Goal: Information Seeking & Learning: Learn about a topic

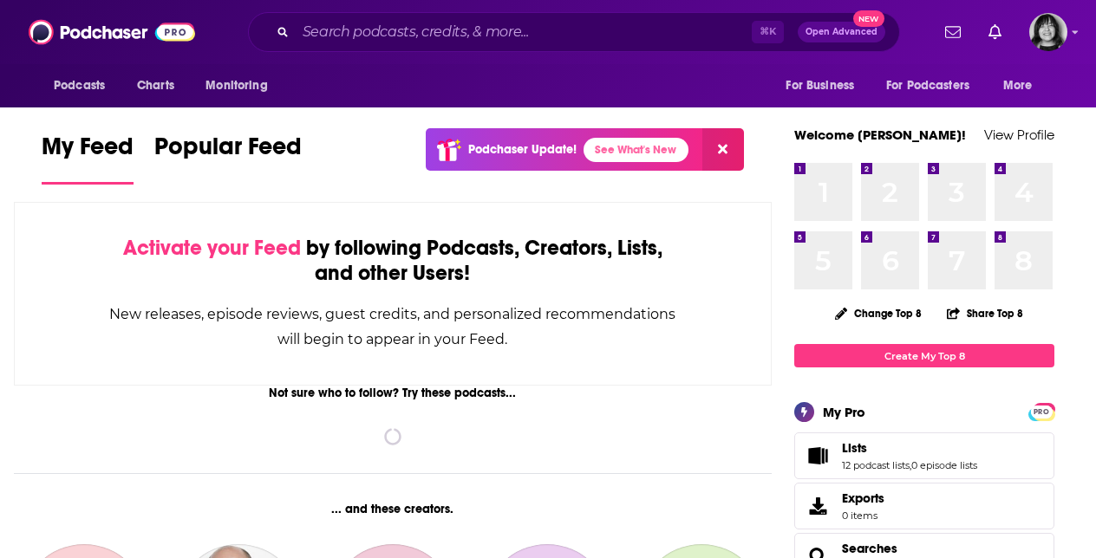
click at [519, 50] on div "⌘ K Open Advanced New" at bounding box center [574, 32] width 652 height 40
click at [519, 42] on input "Search podcasts, credits, & more..." at bounding box center [524, 32] width 456 height 28
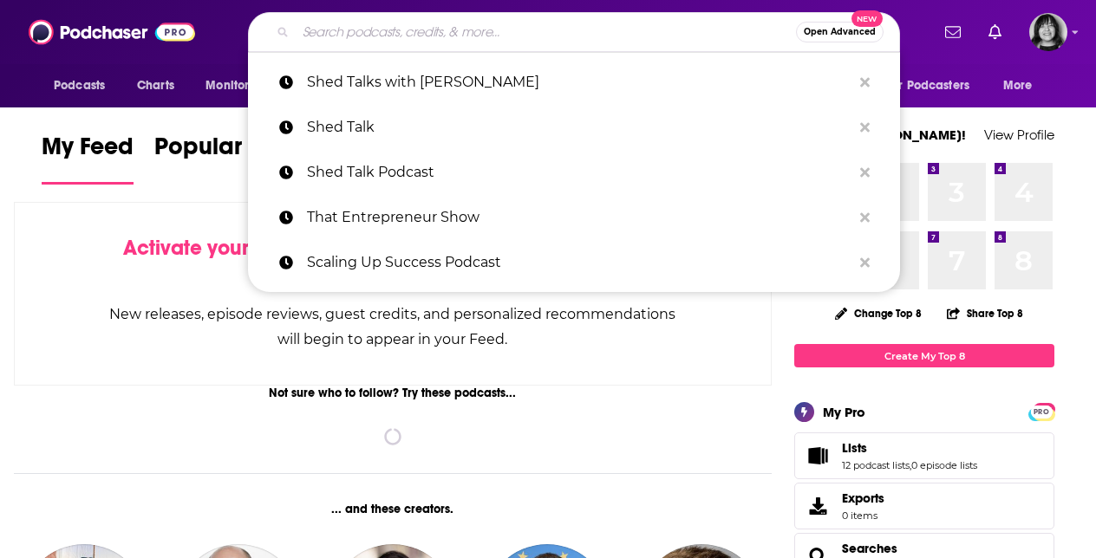
paste input "[PERSON_NAME] Investigates"
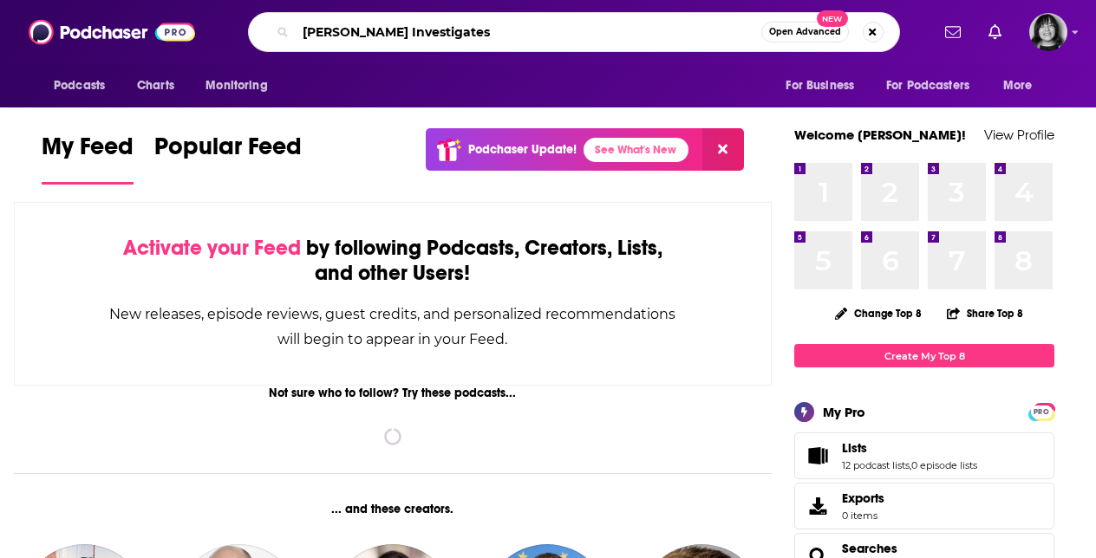
type input "[PERSON_NAME] Investigates"
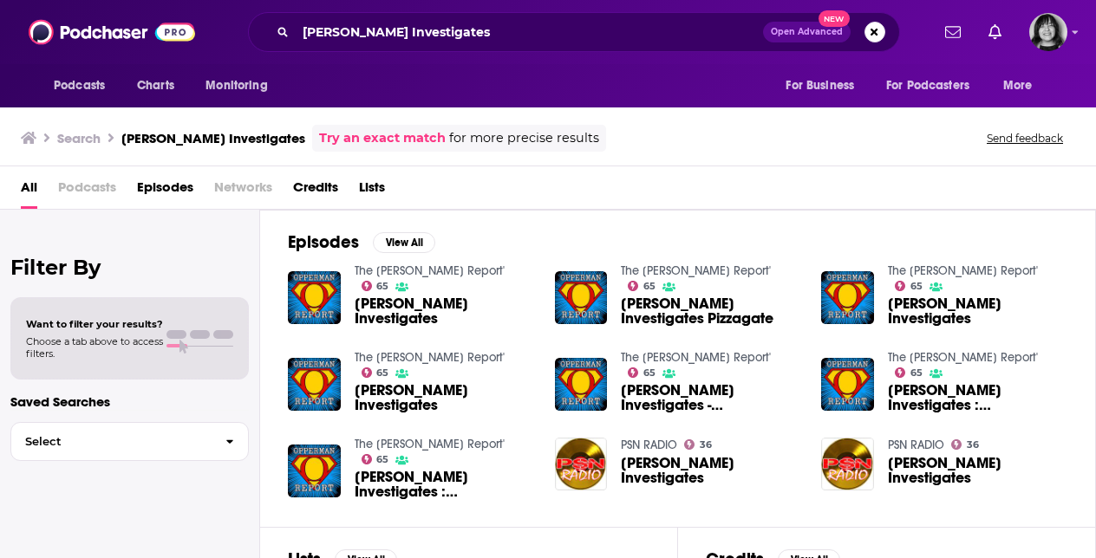
click at [382, 296] on span "[PERSON_NAME] Investigates" at bounding box center [443, 310] width 179 height 29
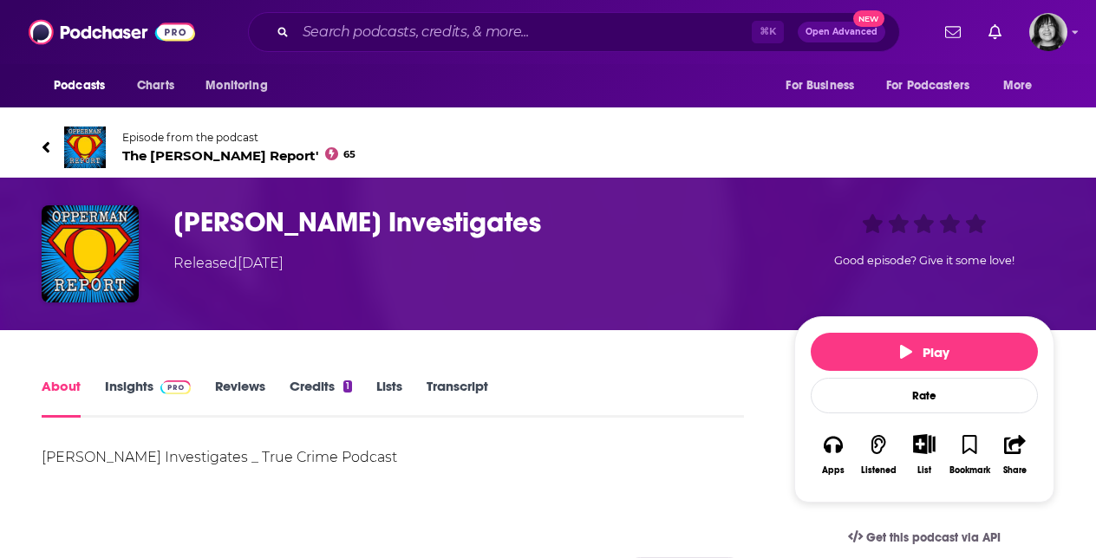
click at [204, 159] on span "The [PERSON_NAME] Report' 65" at bounding box center [238, 155] width 233 height 16
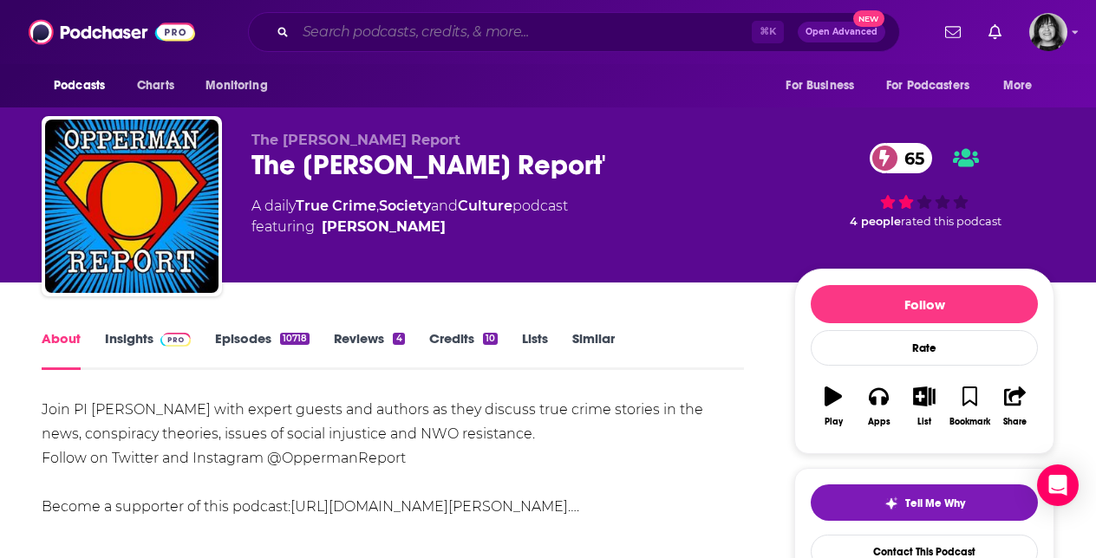
click at [414, 30] on input "Search podcasts, credits, & more..." at bounding box center [524, 32] width 456 height 28
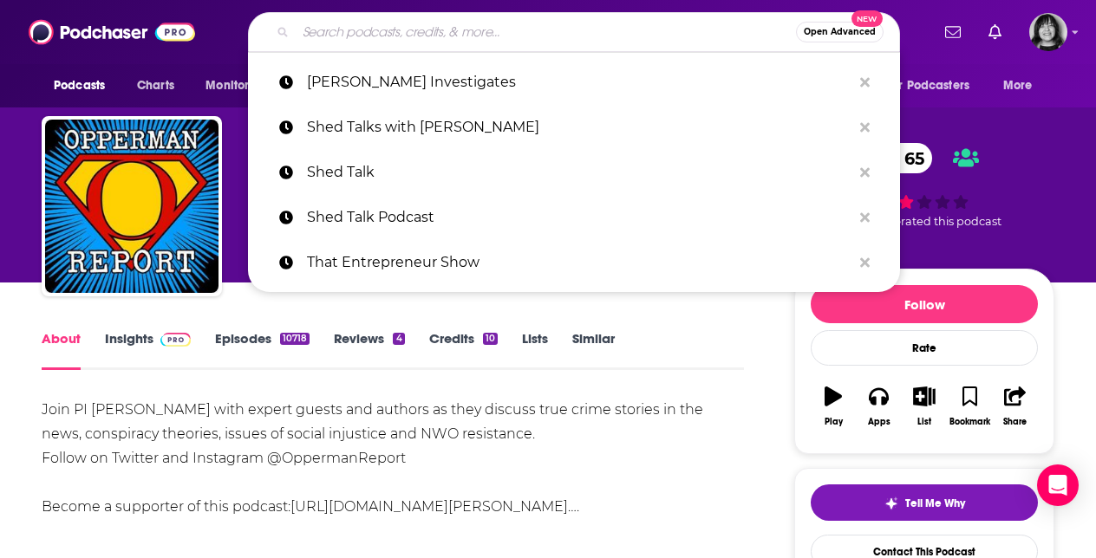
paste input "[PERSON_NAME] Investigates"
type input "[PERSON_NAME] Investigates"
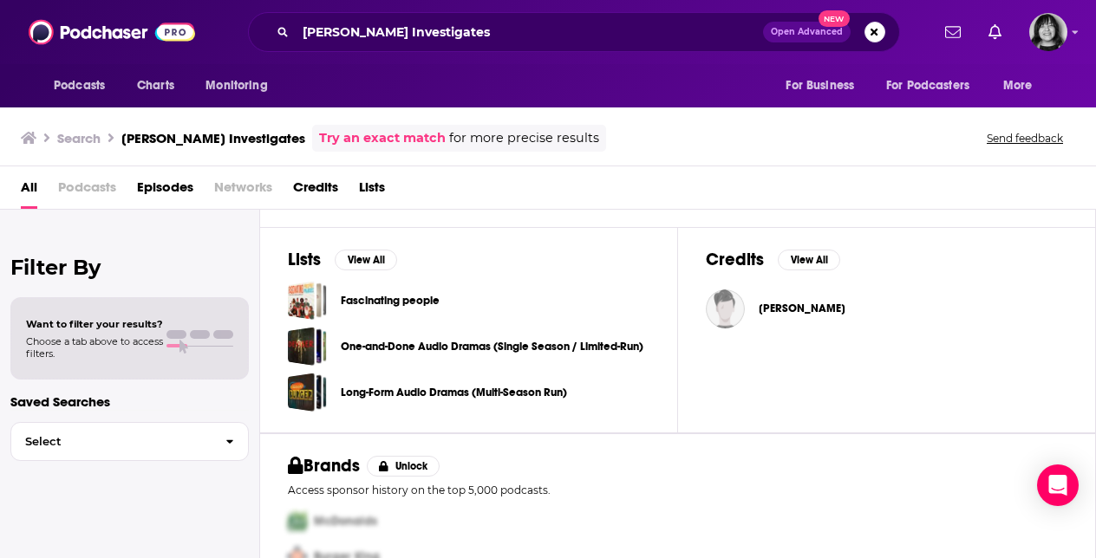
scroll to position [371, 0]
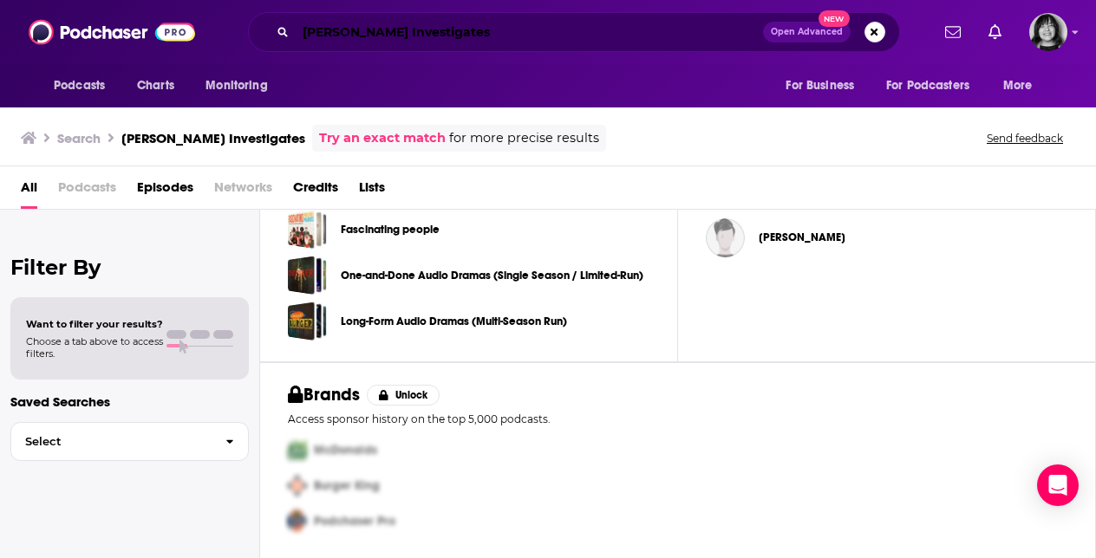
click at [509, 35] on input "[PERSON_NAME] Investigates" at bounding box center [529, 32] width 467 height 28
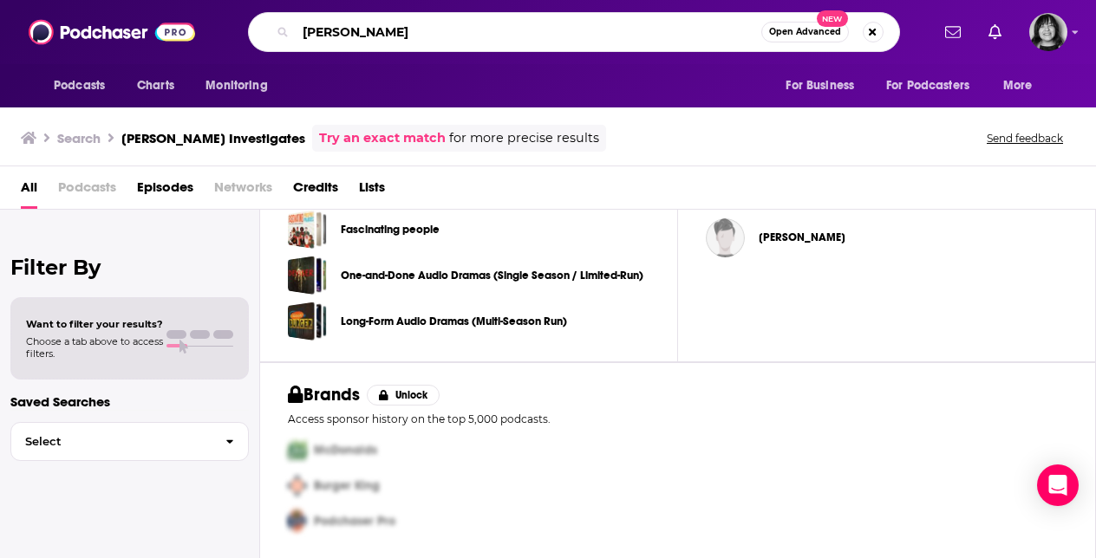
type input "[PERSON_NAME]"
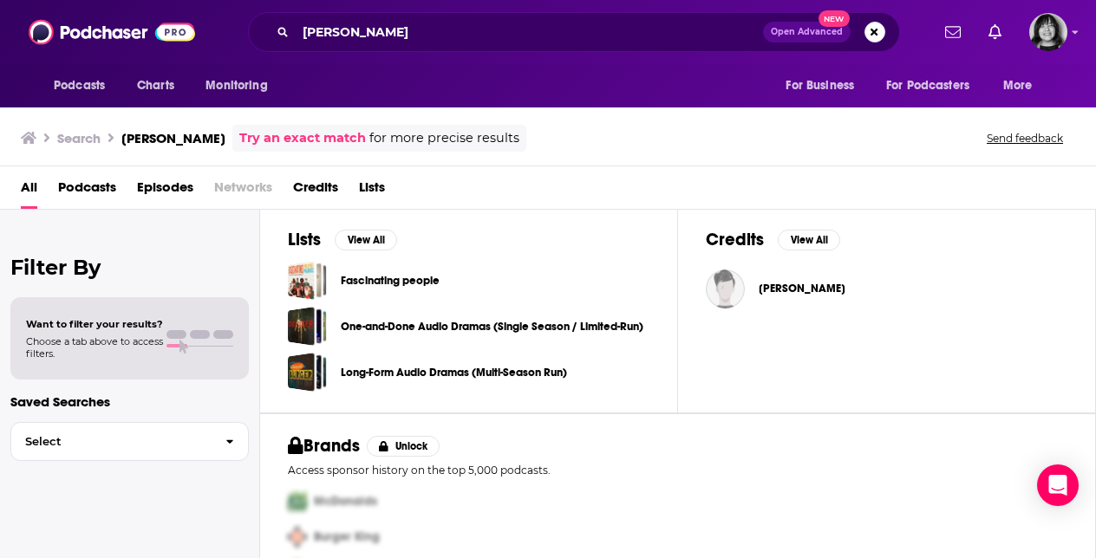
scroll to position [613, 0]
